Goal: Task Accomplishment & Management: Manage account settings

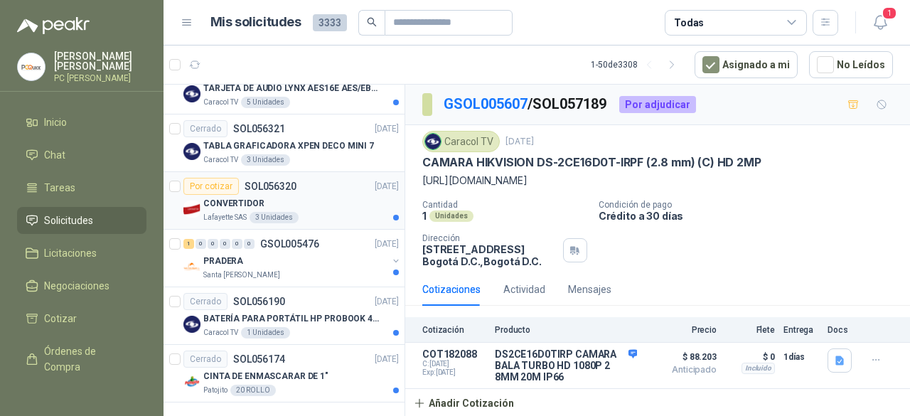
click at [203, 197] on p "CONVERTIDOR" at bounding box center [233, 204] width 61 height 14
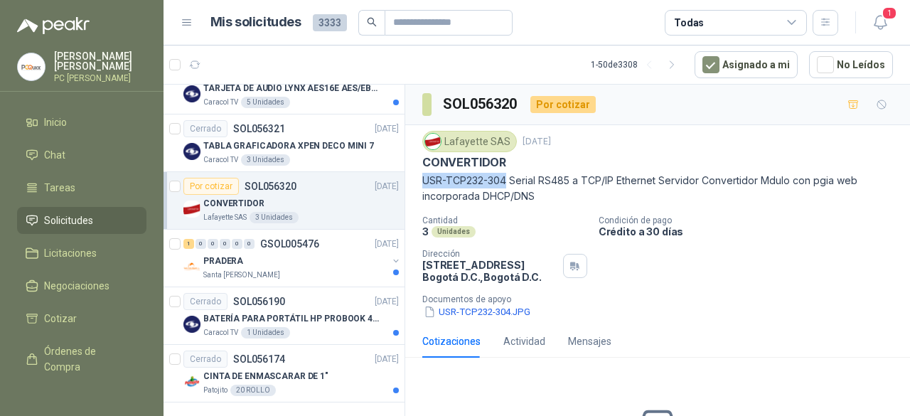
drag, startPoint x: 425, startPoint y: 178, endPoint x: 505, endPoint y: 183, distance: 79.7
click at [505, 183] on p "USR-TCP232-304 Serial RS485 a TCP/IP Ethernet Servidor Convertidor Mdulo con pg…" at bounding box center [657, 188] width 471 height 31
copy p "USR-TCP232-304"
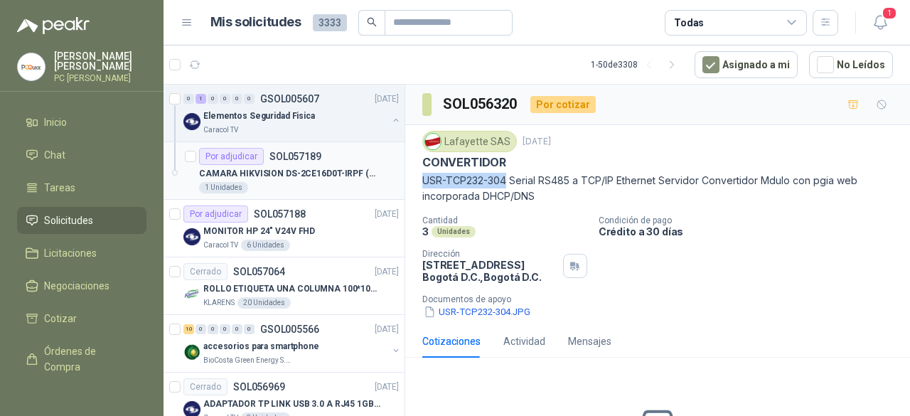
click at [269, 163] on div "Por adjudicar SOL057189" at bounding box center [260, 156] width 122 height 17
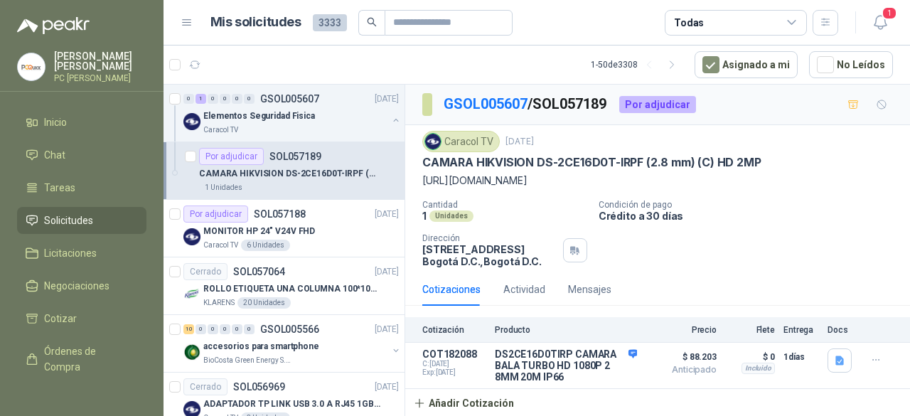
scroll to position [11, 0]
click at [583, 370] on button "Detalles" at bounding box center [603, 365] width 67 height 19
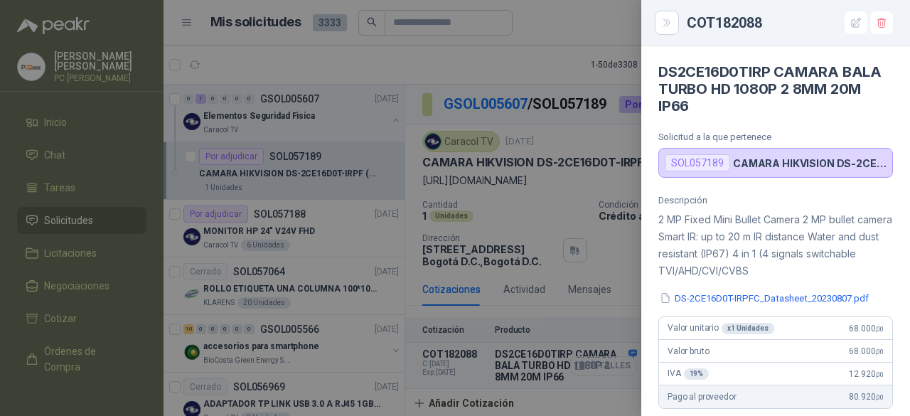
scroll to position [619, 0]
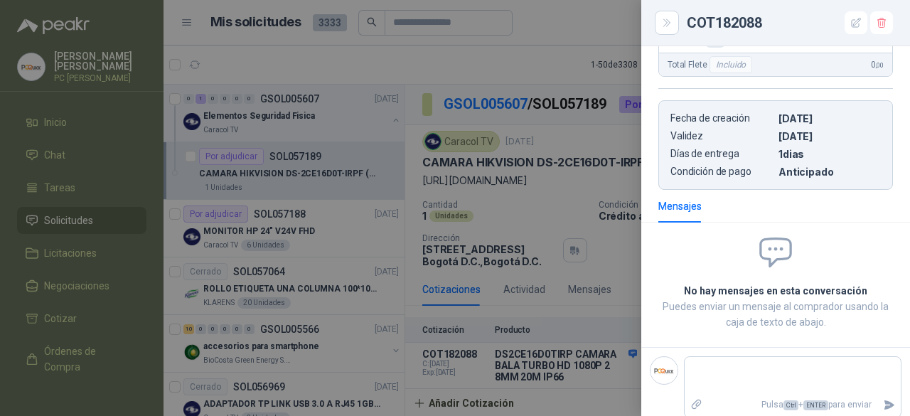
click at [574, 368] on div at bounding box center [455, 208] width 910 height 416
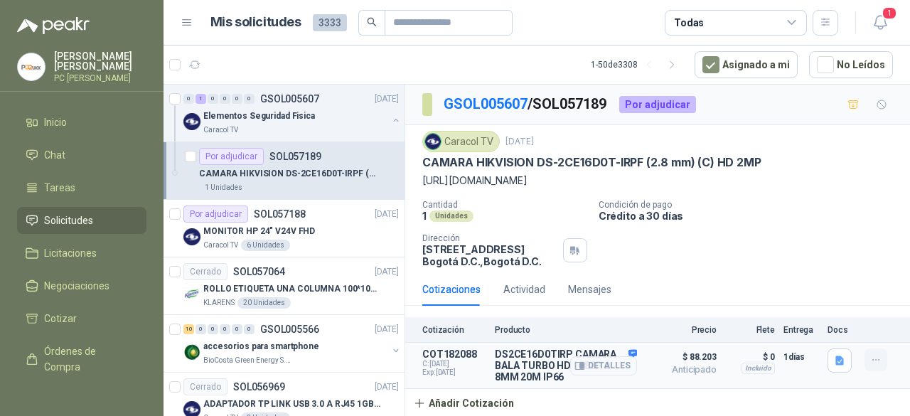
click at [870, 365] on icon "button" at bounding box center [876, 360] width 12 height 12
click at [792, 304] on button "Editar" at bounding box center [847, 305] width 114 height 23
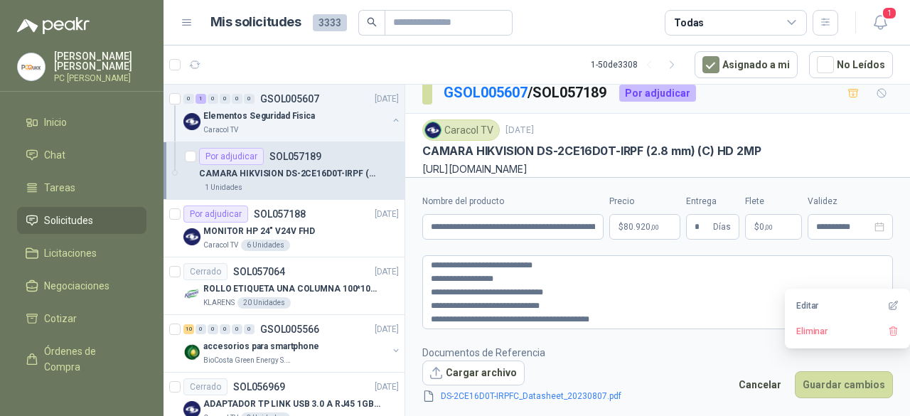
click at [628, 230] on body "[PERSON_NAME] PC QUICK Inicio Chat Tareas Solicitudes Licitaciones Negociacione…" at bounding box center [455, 208] width 910 height 416
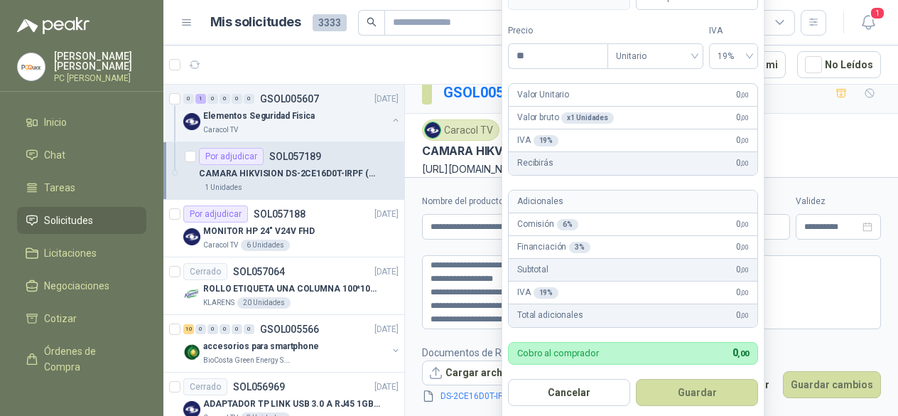
type input "*"
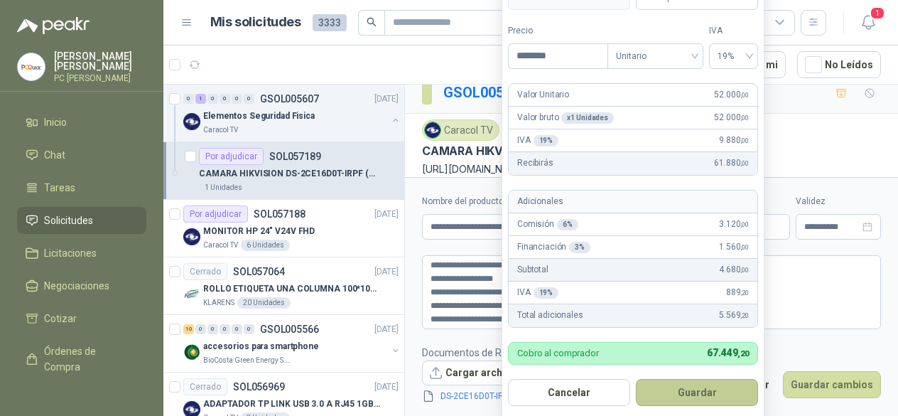
type input "********"
click at [673, 394] on button "Guardar" at bounding box center [697, 392] width 122 height 27
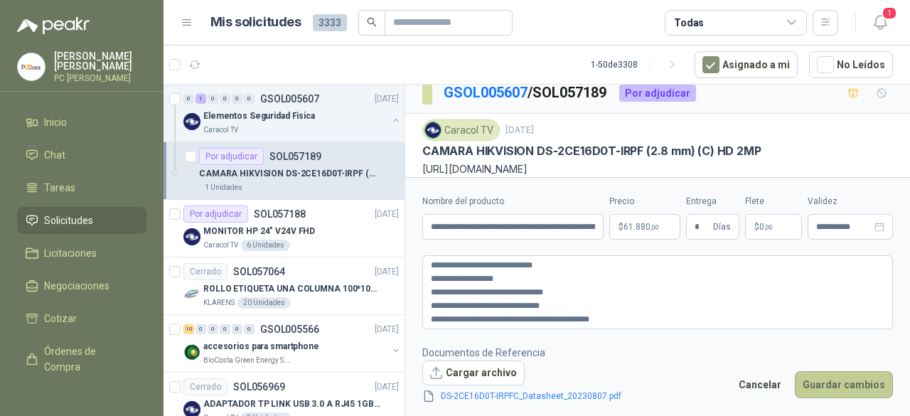
click at [817, 386] on button "Guardar cambios" at bounding box center [844, 384] width 98 height 27
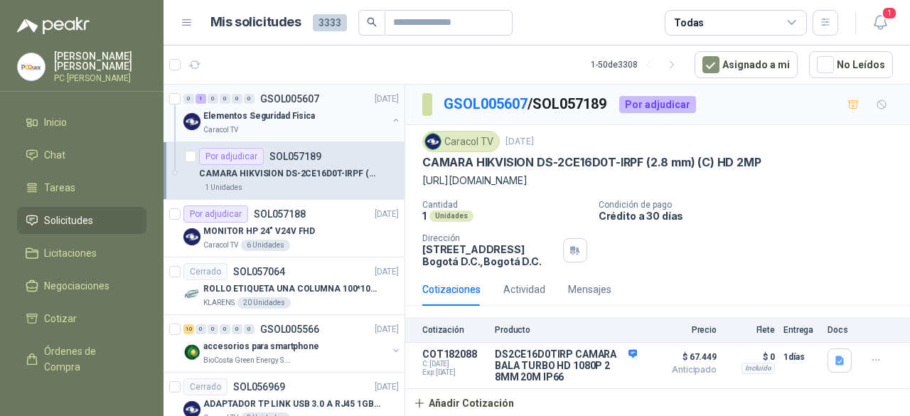
click at [290, 119] on p "Elementos Seguridad Fisica" at bounding box center [259, 116] width 112 height 14
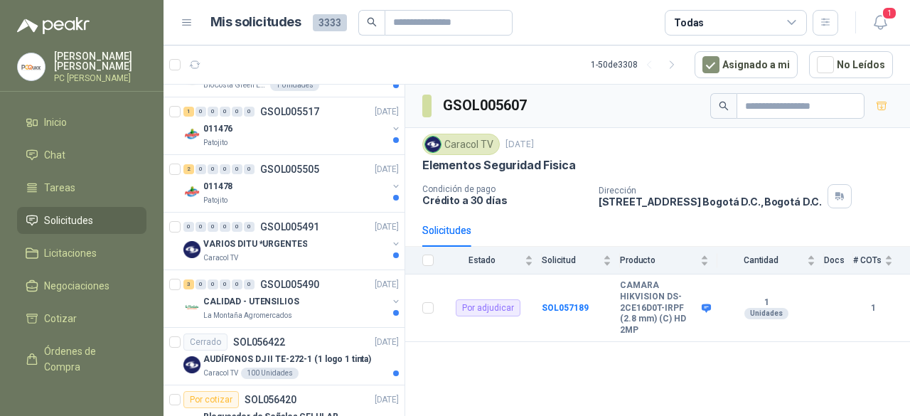
scroll to position [1564, 0]
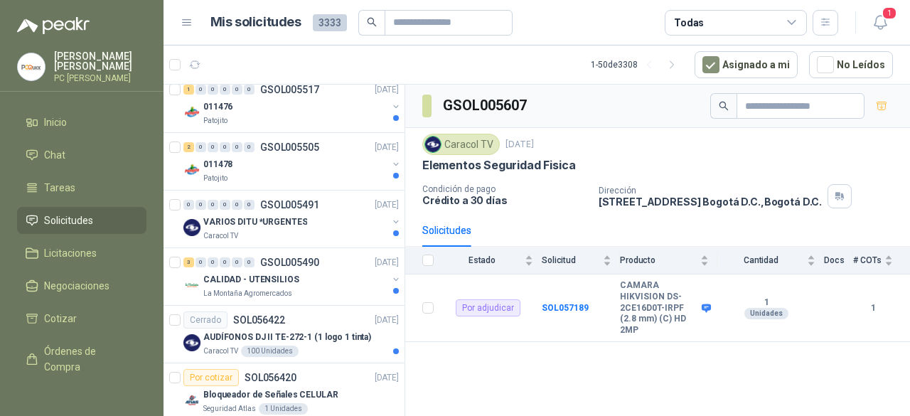
click at [294, 215] on p "VARIOS DITU *URGENTES" at bounding box center [255, 222] width 104 height 14
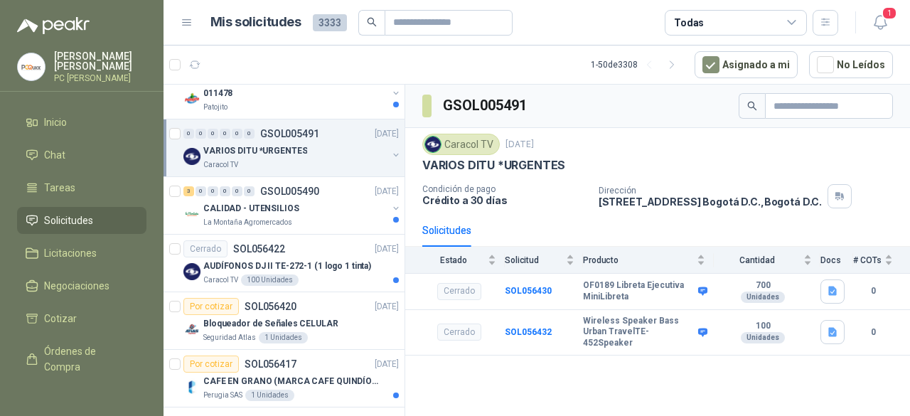
scroll to position [1706, 0]
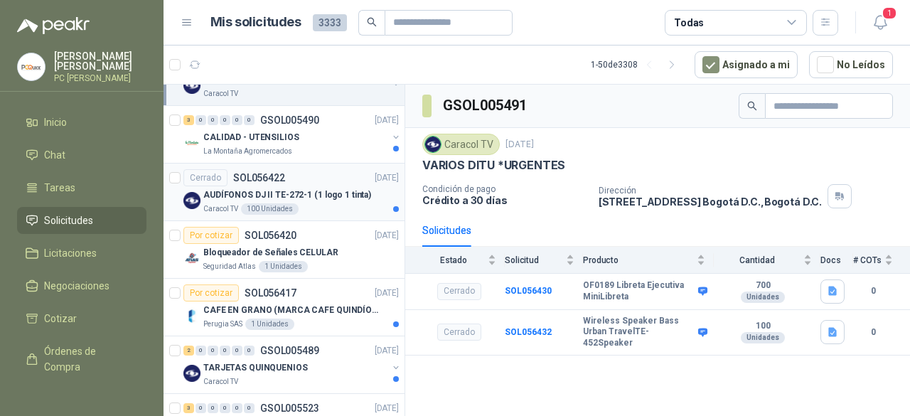
click at [280, 189] on p "AUDÍFONOS DJ II TE-272-1 (1 logo 1 tinta)" at bounding box center [287, 195] width 168 height 14
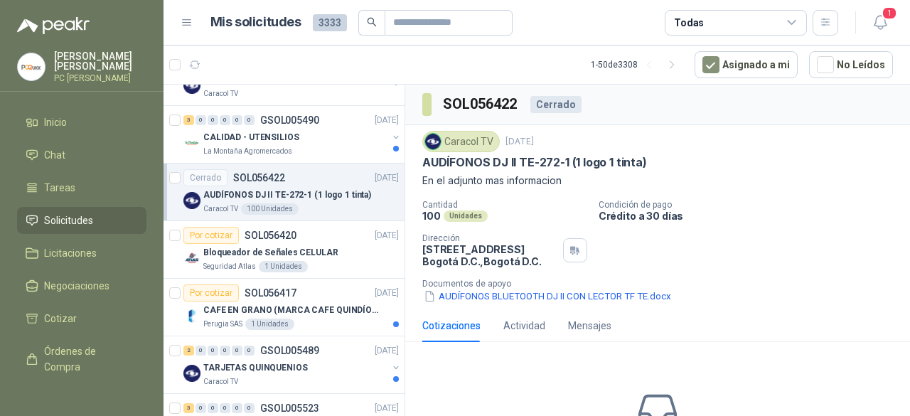
scroll to position [75, 0]
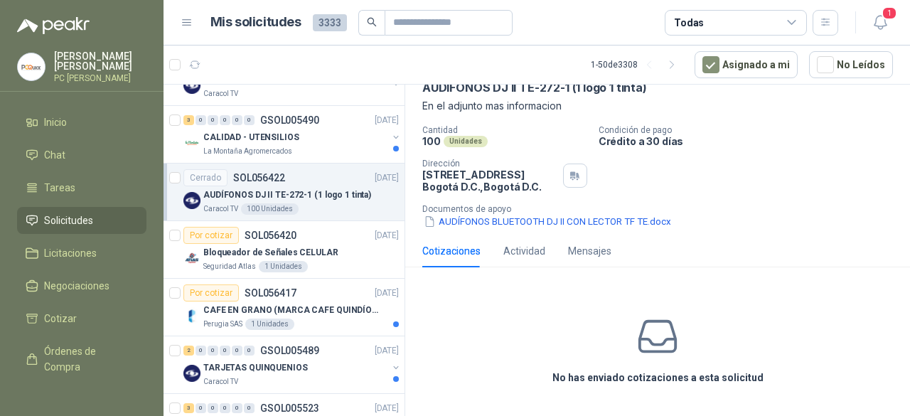
click at [495, 222] on button "AUDÍFONOS BLUETOOTH DJ II CON LECTOR TF TE.docx" at bounding box center [547, 221] width 250 height 15
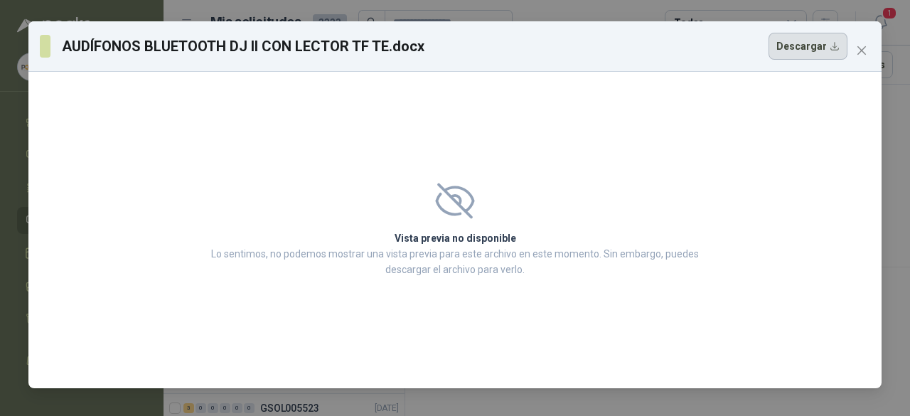
click at [801, 49] on button "Descargar" at bounding box center [807, 46] width 79 height 27
